Goal: Information Seeking & Learning: Learn about a topic

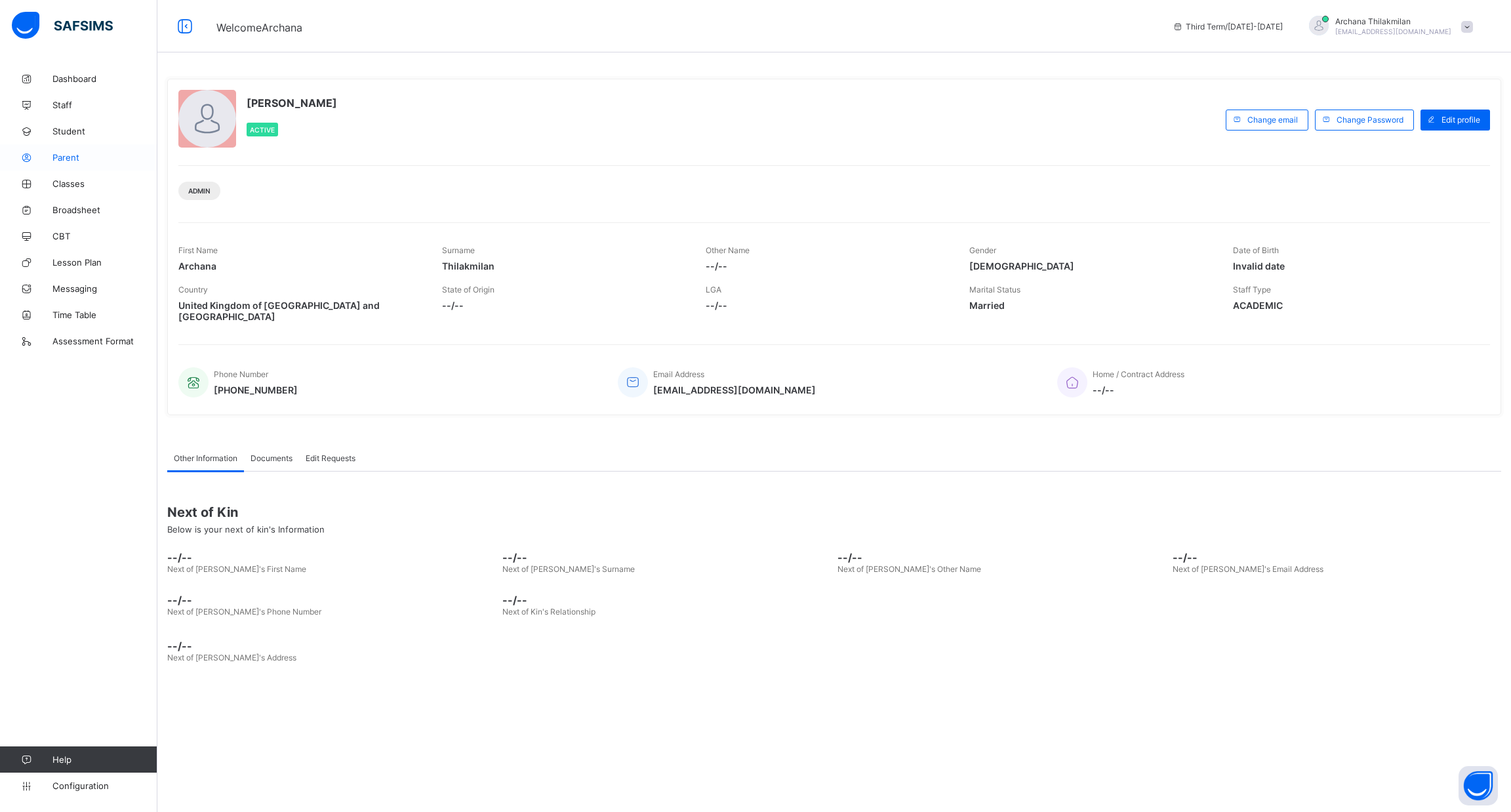
click at [69, 167] on link "Parent" at bounding box center [79, 157] width 157 height 26
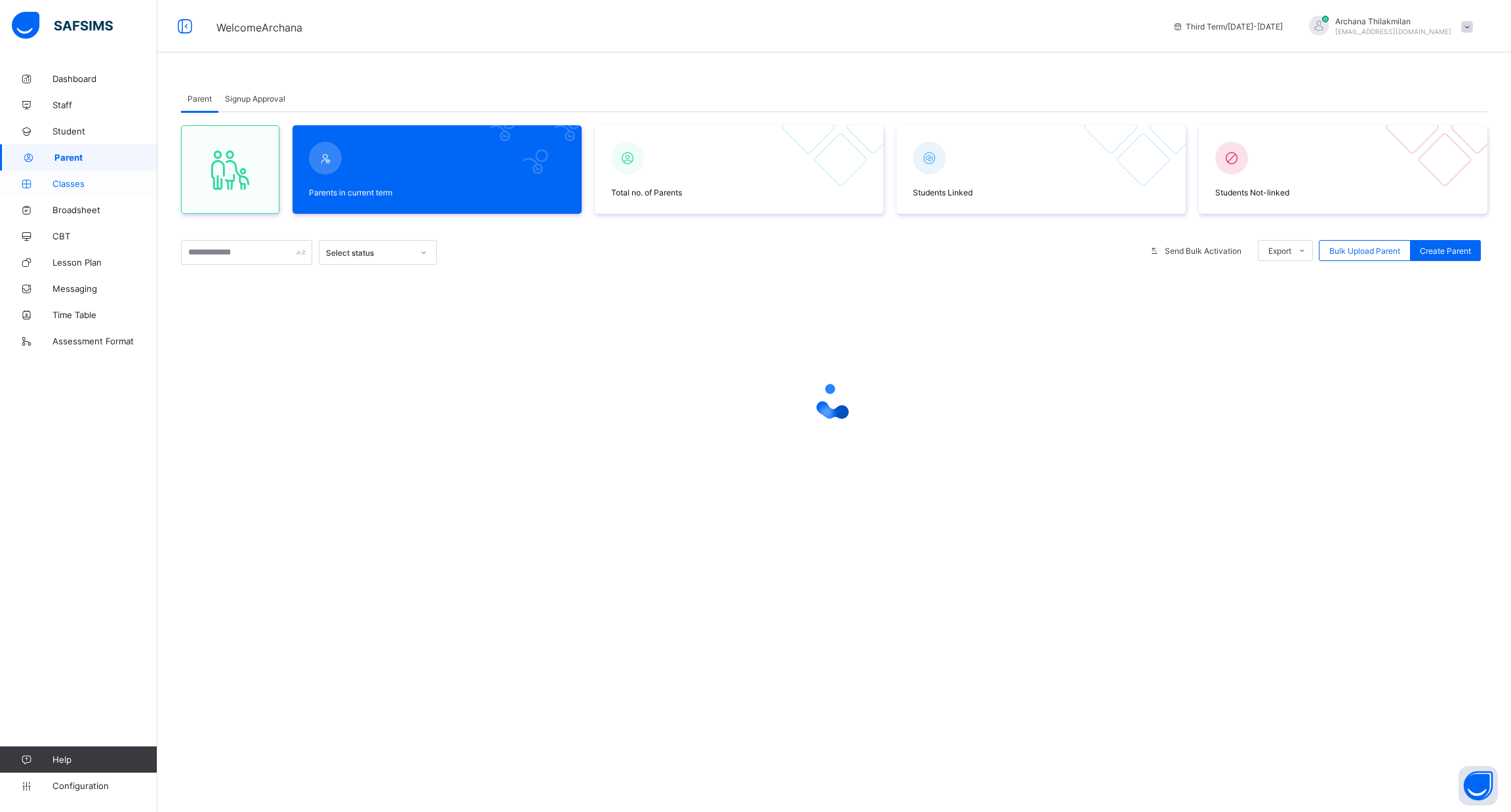
click at [74, 181] on span "Classes" at bounding box center [104, 184] width 105 height 10
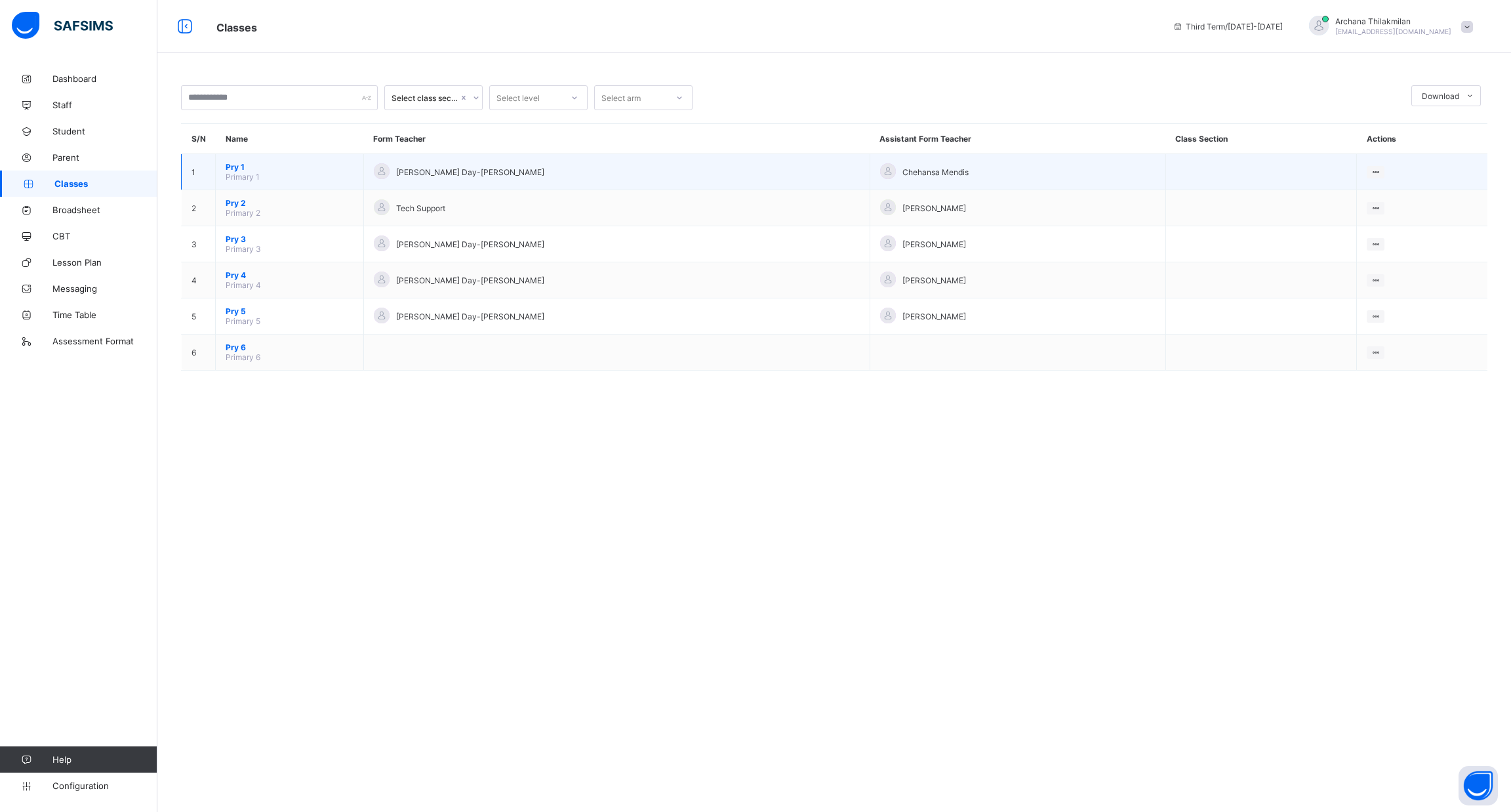
click at [247, 163] on span "Pry 1" at bounding box center [289, 167] width 128 height 10
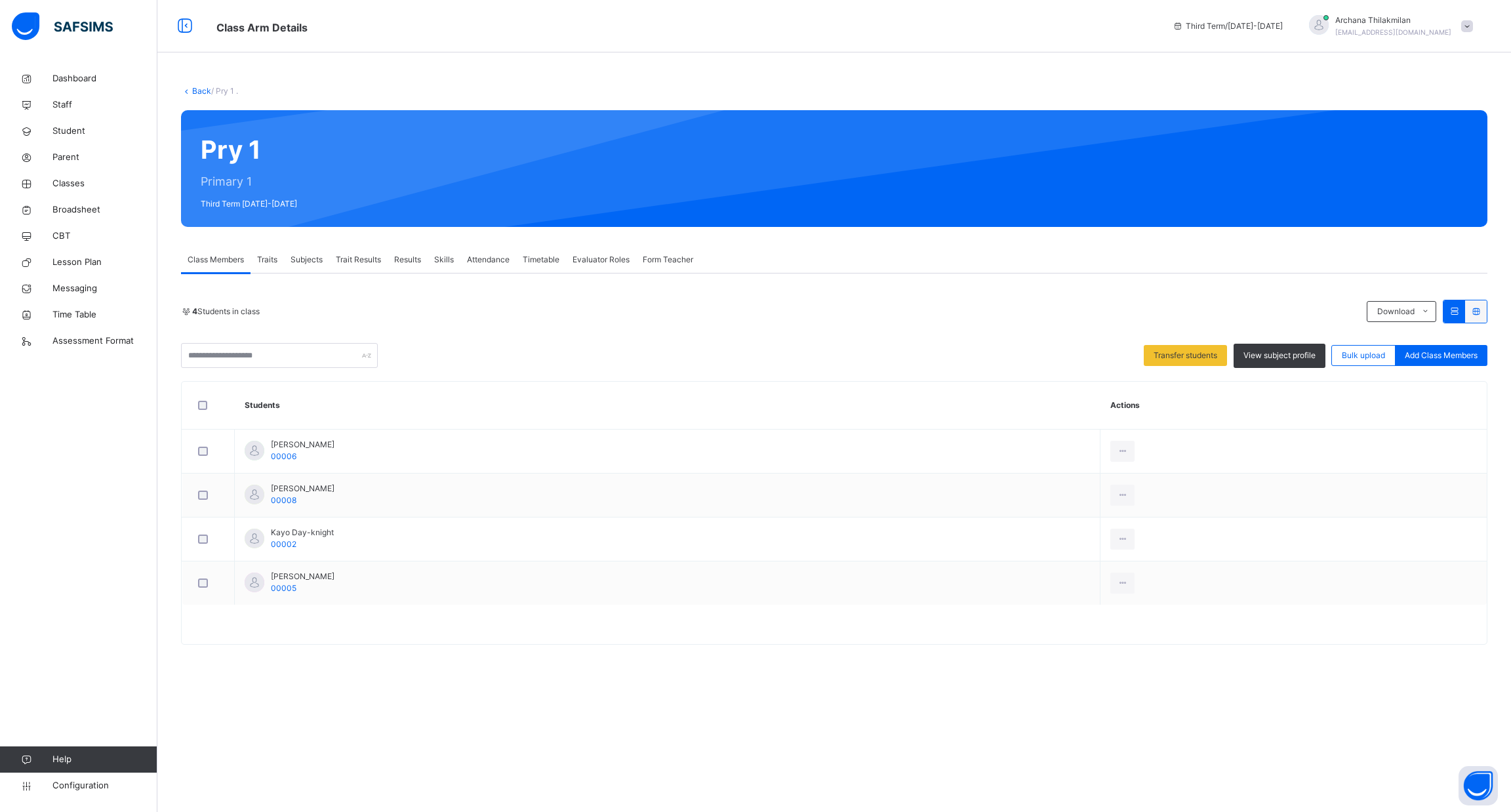
click at [273, 255] on span "Traits" at bounding box center [267, 259] width 20 height 12
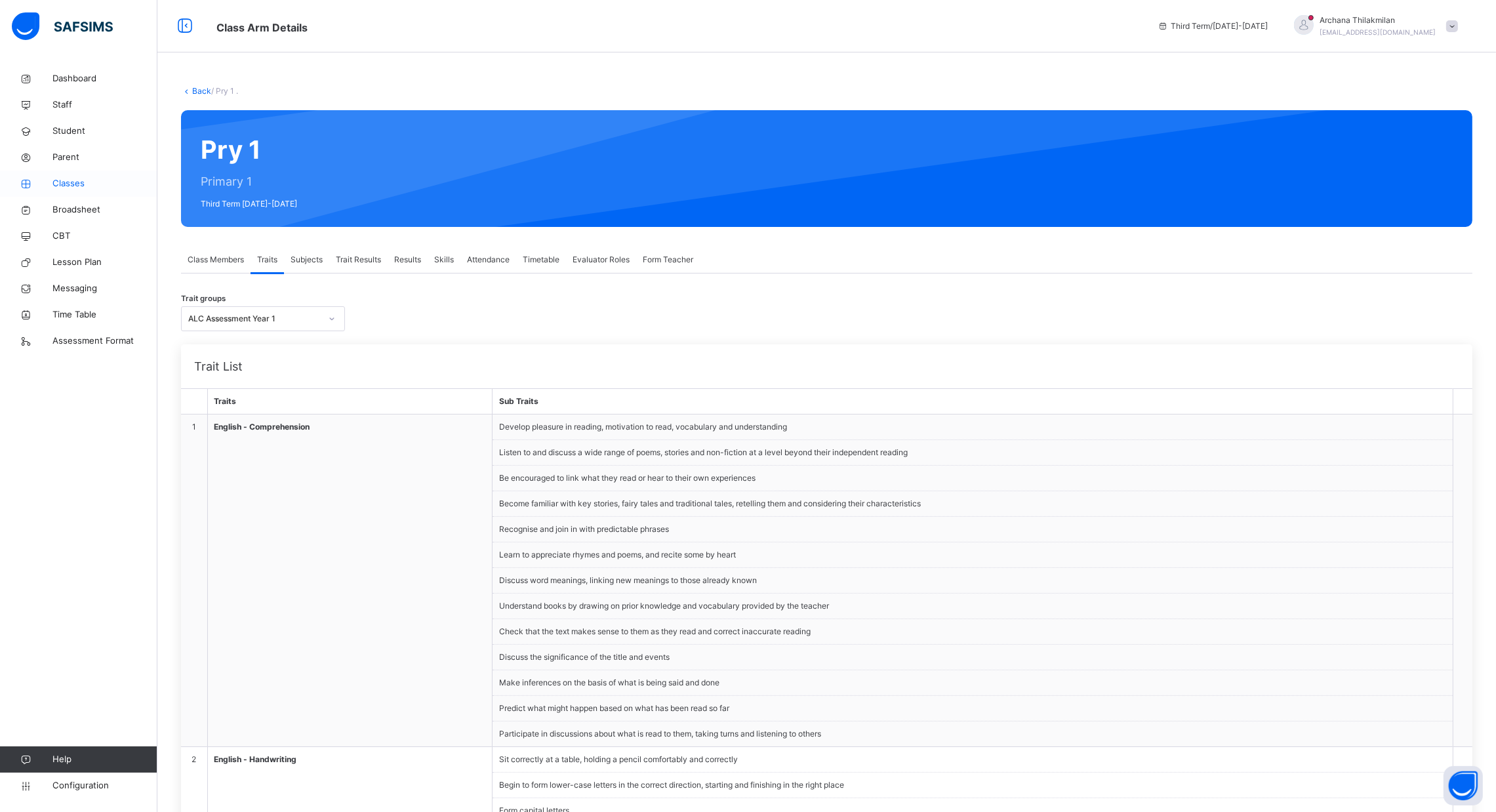
click at [73, 180] on span "Classes" at bounding box center [104, 184] width 105 height 13
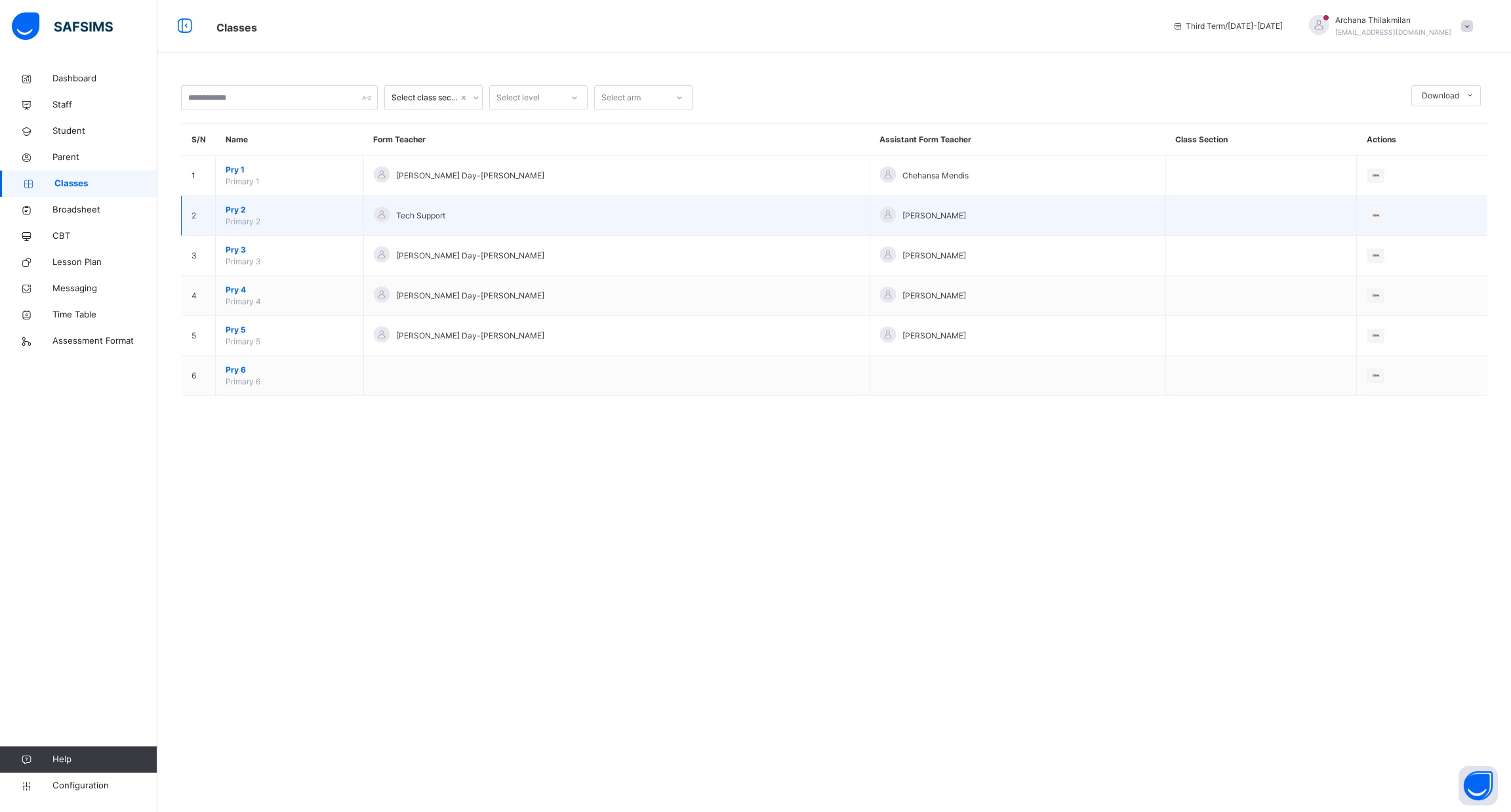
click at [269, 214] on span "Pry 2" at bounding box center [289, 209] width 128 height 12
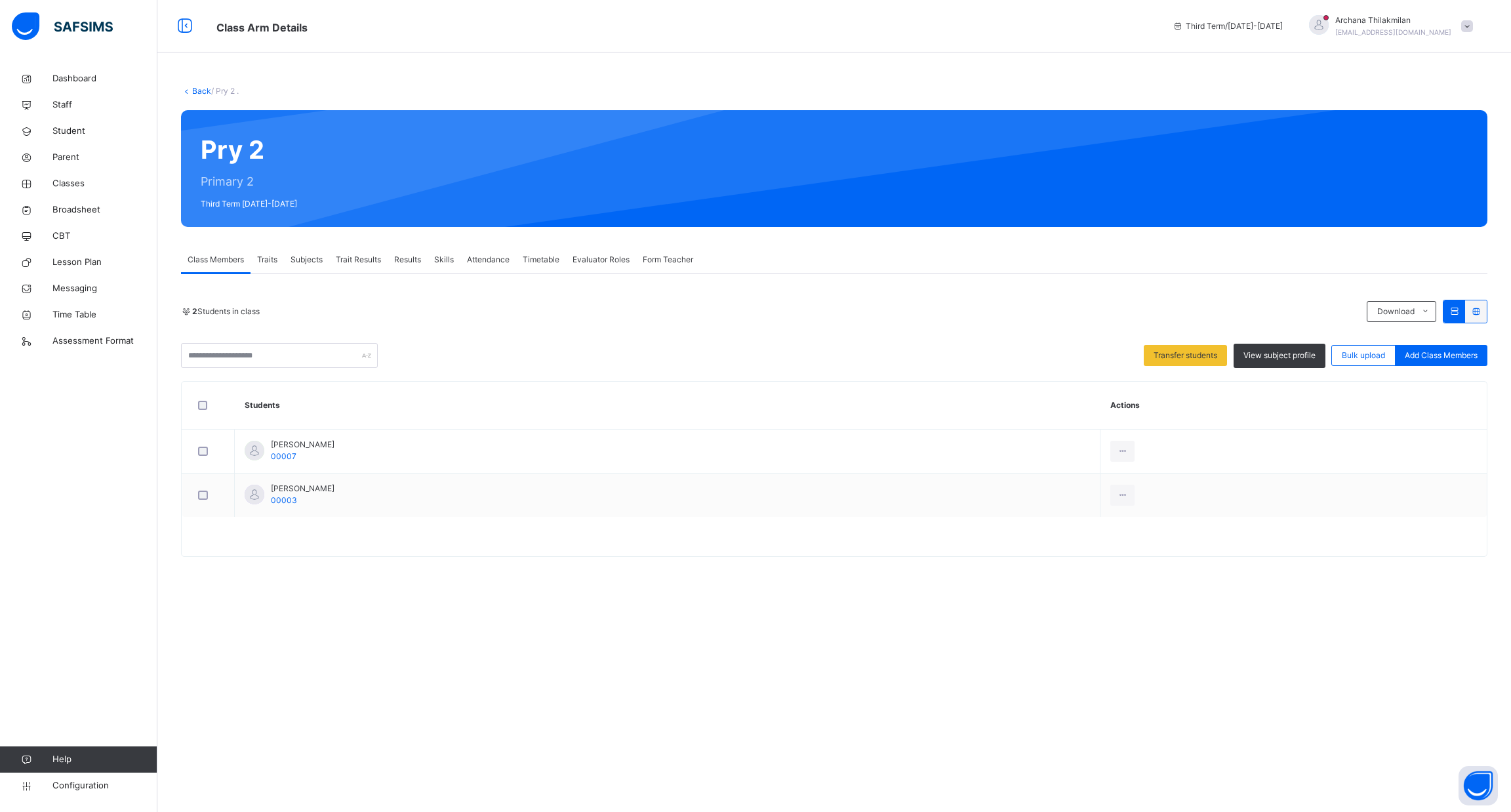
click at [266, 258] on span "Traits" at bounding box center [267, 259] width 20 height 12
